Goal: Find specific page/section: Find specific page/section

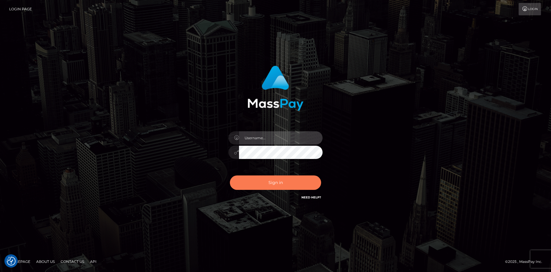
type input "yeritza.scout"
click at [288, 182] on button "Sign in" at bounding box center [275, 182] width 91 height 14
type input "yeritza.scout"
click at [264, 181] on button "Sign in" at bounding box center [275, 182] width 91 height 14
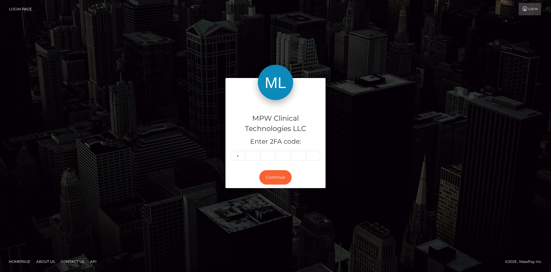
type input "8"
type input "2"
type input "5"
type input "7"
type input "3"
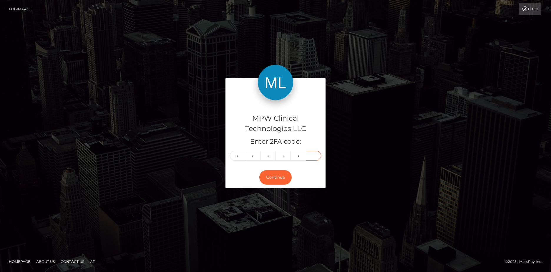
type input "2"
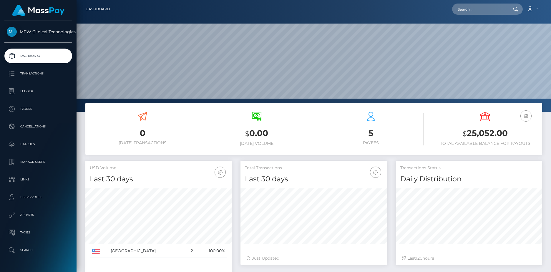
scroll to position [104, 146]
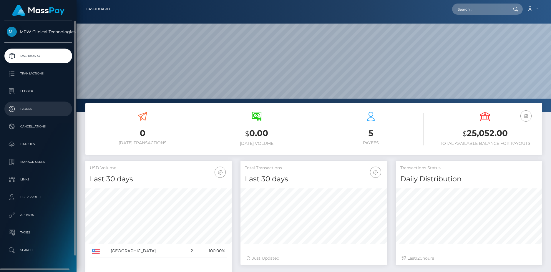
click at [30, 105] on p "Payees" at bounding box center [38, 108] width 63 height 9
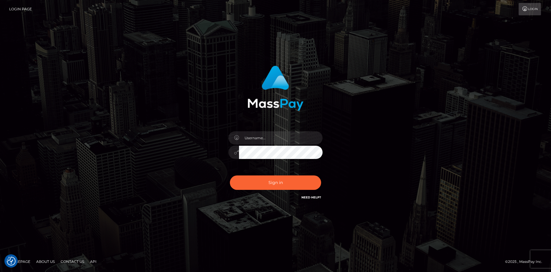
checkbox input "true"
